Goal: Information Seeking & Learning: Check status

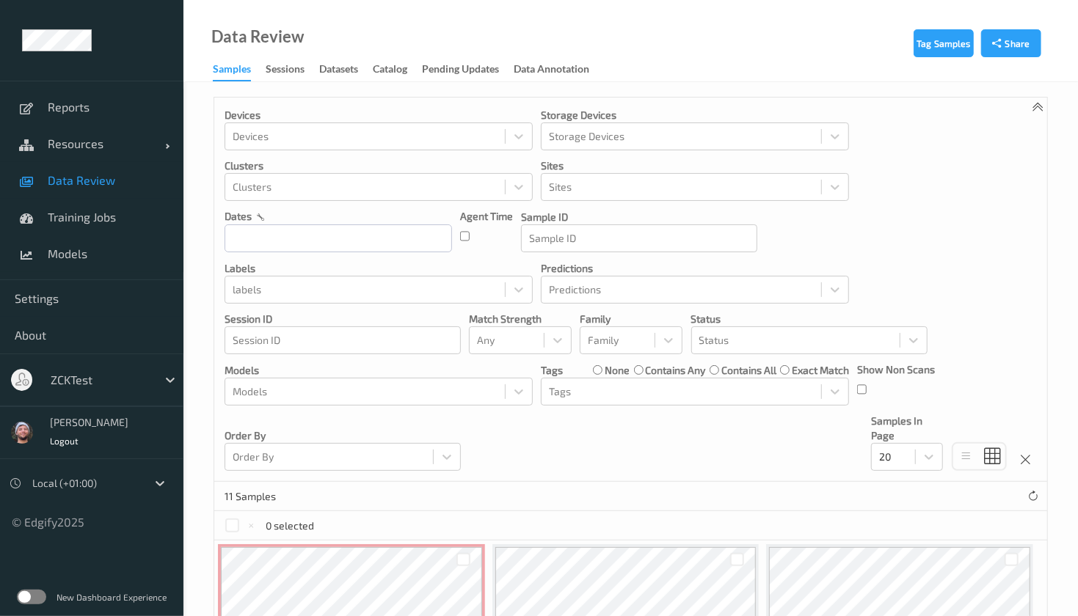
click at [115, 376] on div at bounding box center [100, 380] width 99 height 18
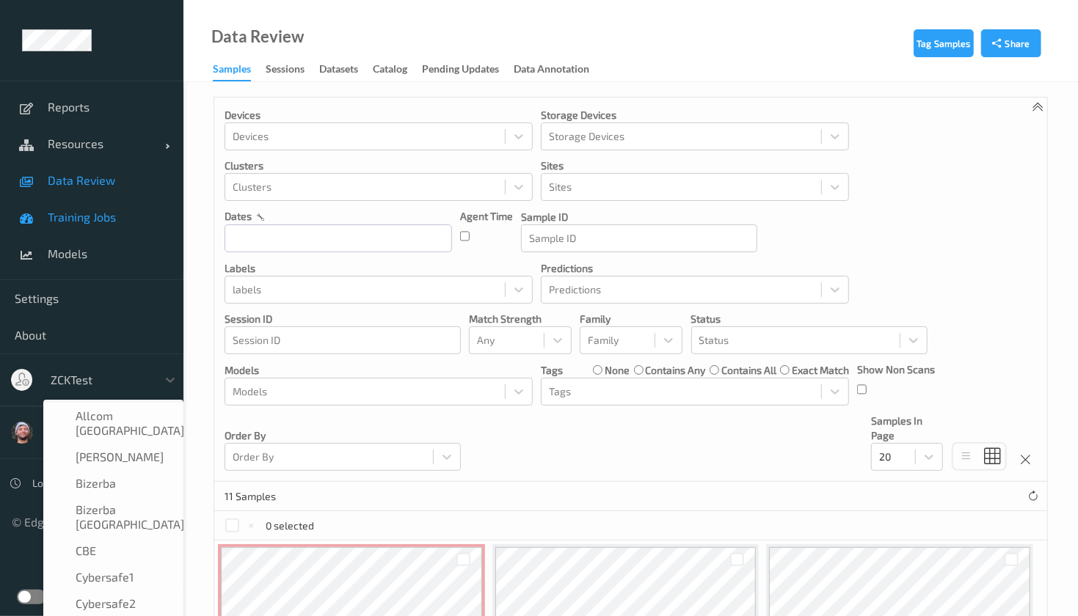
scroll to position [895, 0]
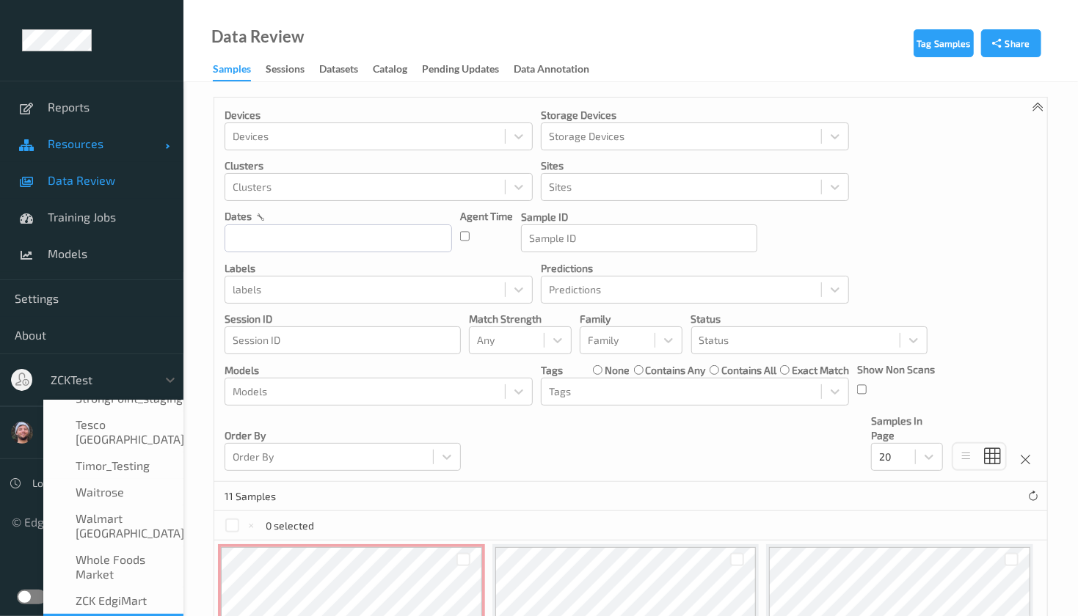
click at [101, 143] on span "Resources" at bounding box center [106, 143] width 117 height 15
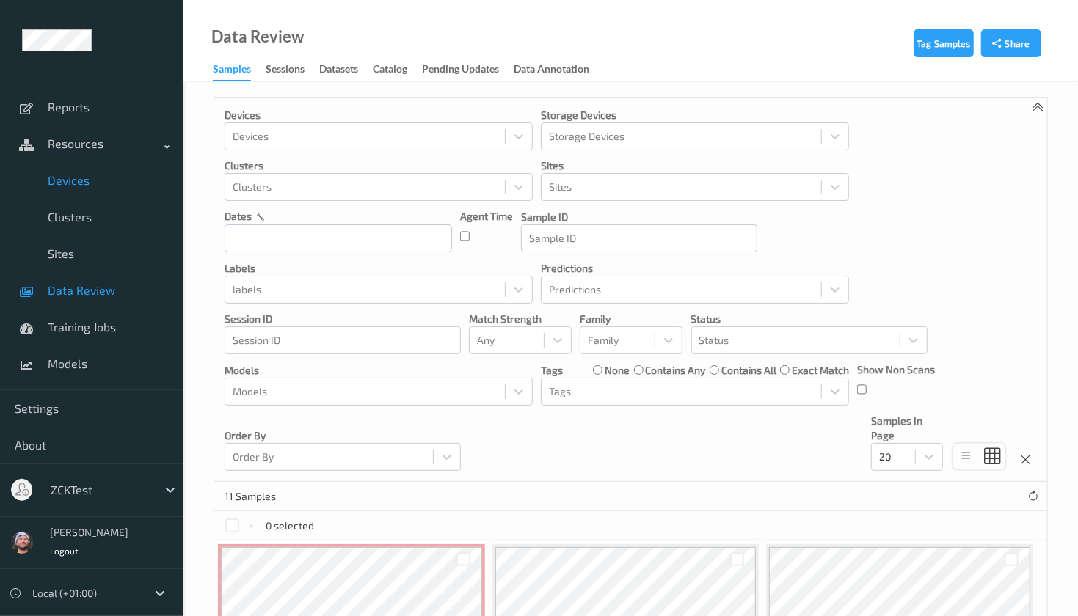
click at [93, 183] on span "Devices" at bounding box center [108, 180] width 121 height 15
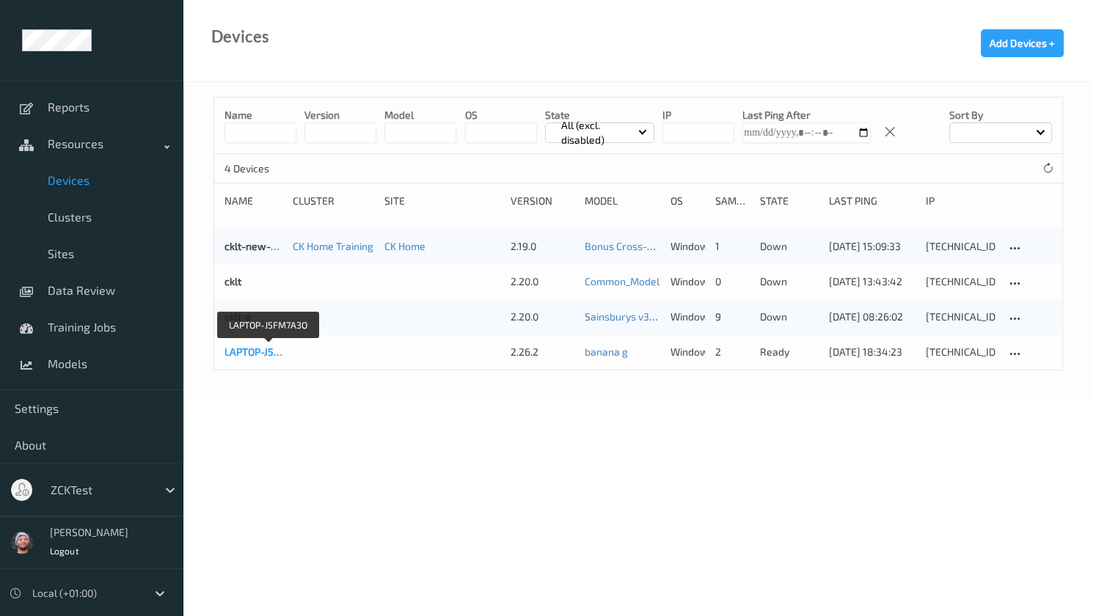
click at [258, 353] on link "LAPTOP-J5FM7A3O" at bounding box center [268, 352] width 88 height 12
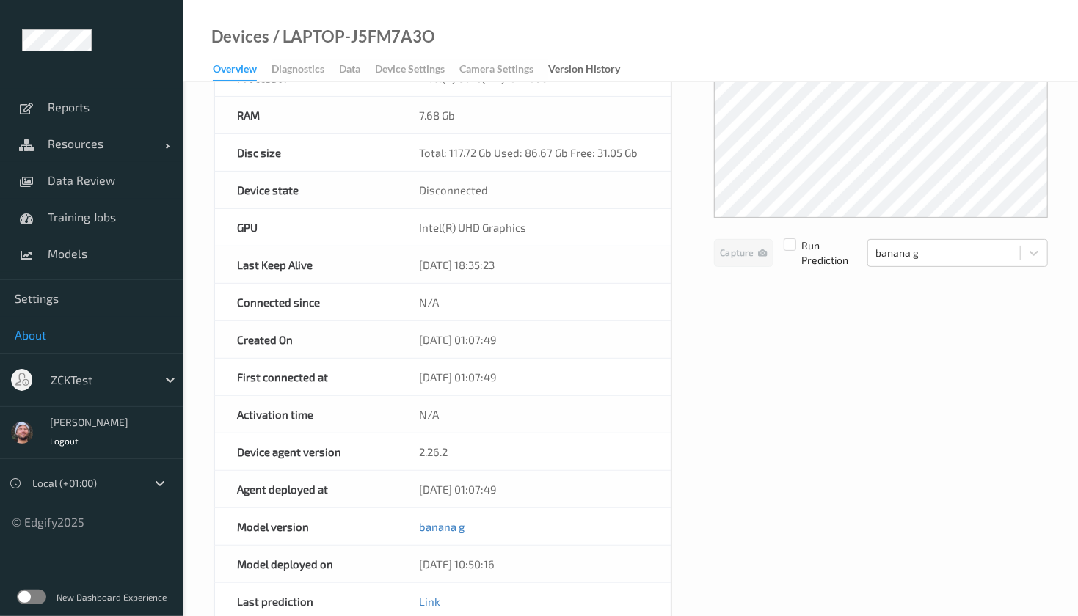
scroll to position [195, 0]
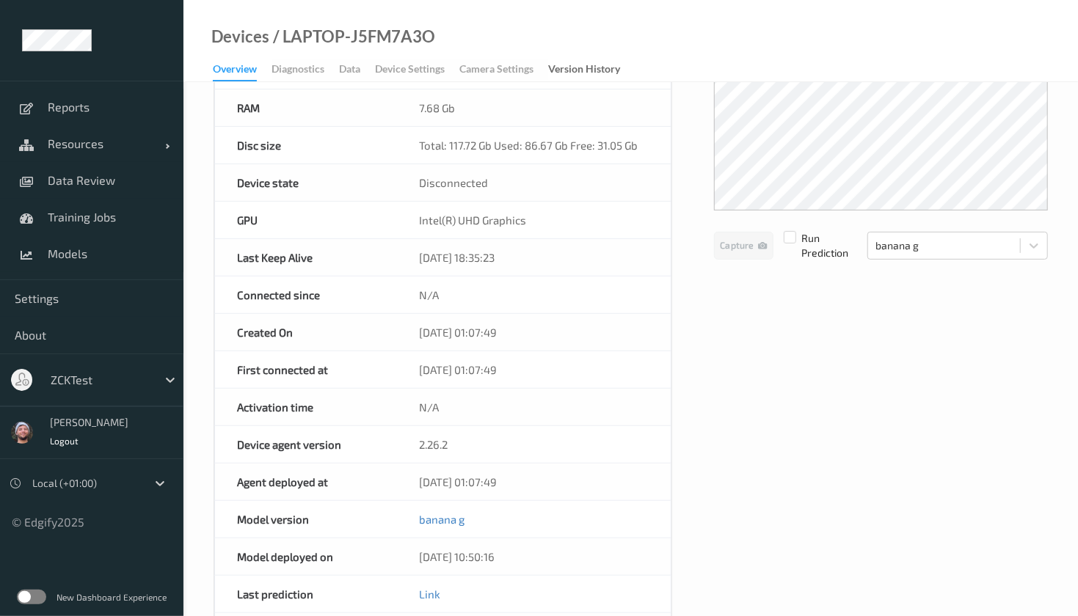
click at [67, 373] on div at bounding box center [100, 380] width 99 height 18
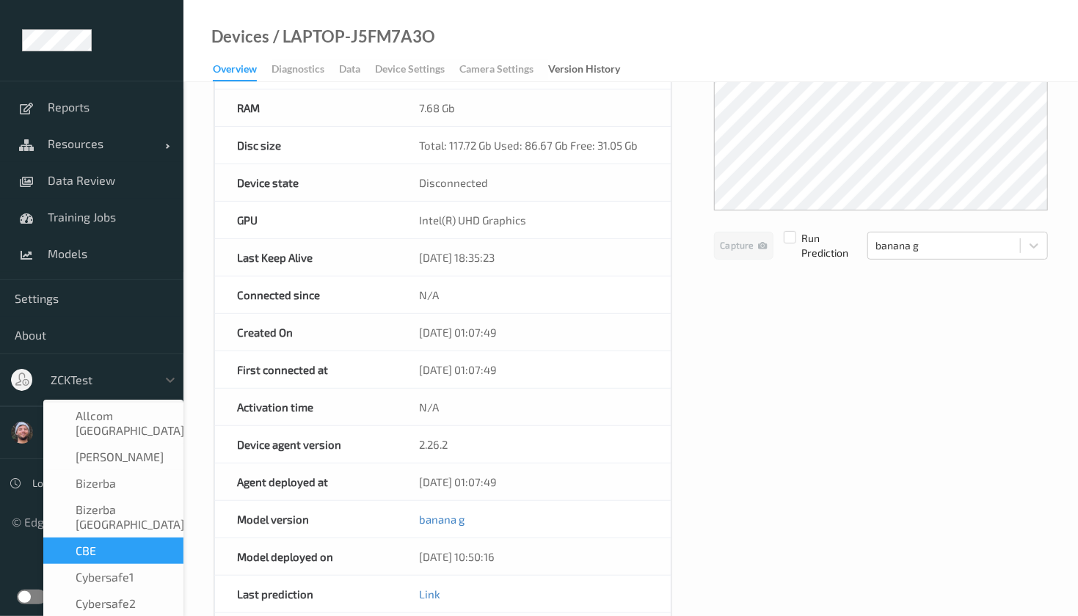
scroll to position [98, 0]
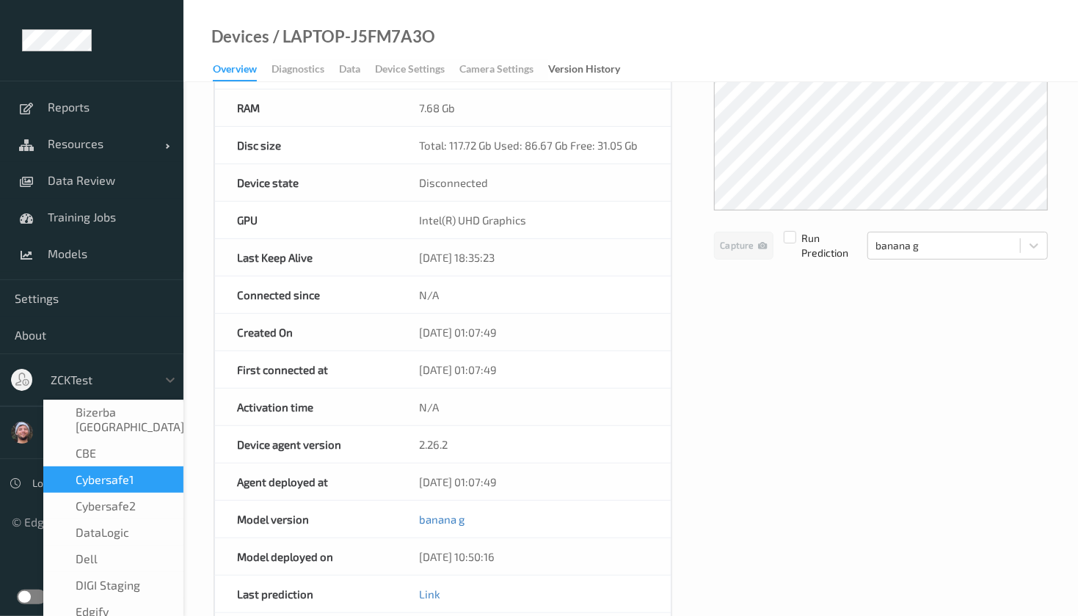
click at [117, 467] on div "Cybersafe1" at bounding box center [113, 480] width 140 height 26
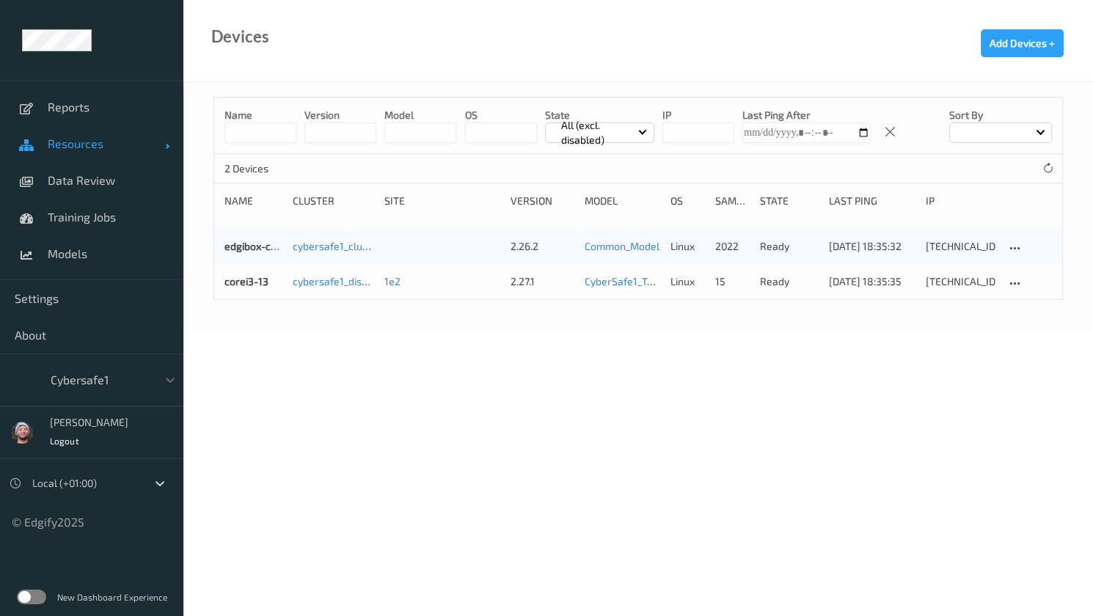
click at [93, 150] on span "Resources" at bounding box center [106, 143] width 117 height 15
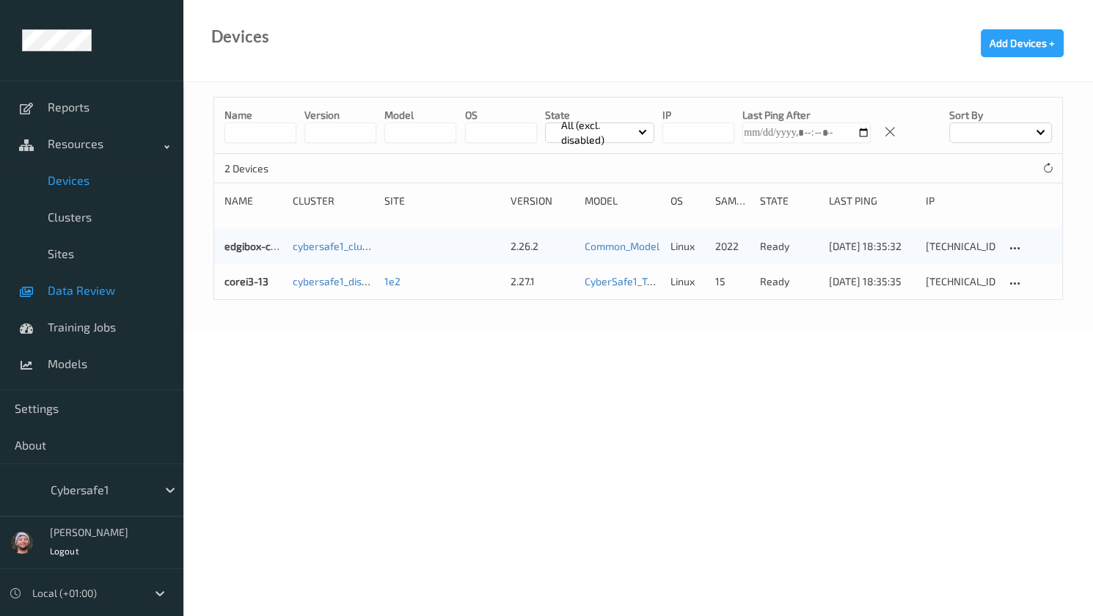
click at [81, 301] on link "Data Review" at bounding box center [91, 290] width 183 height 37
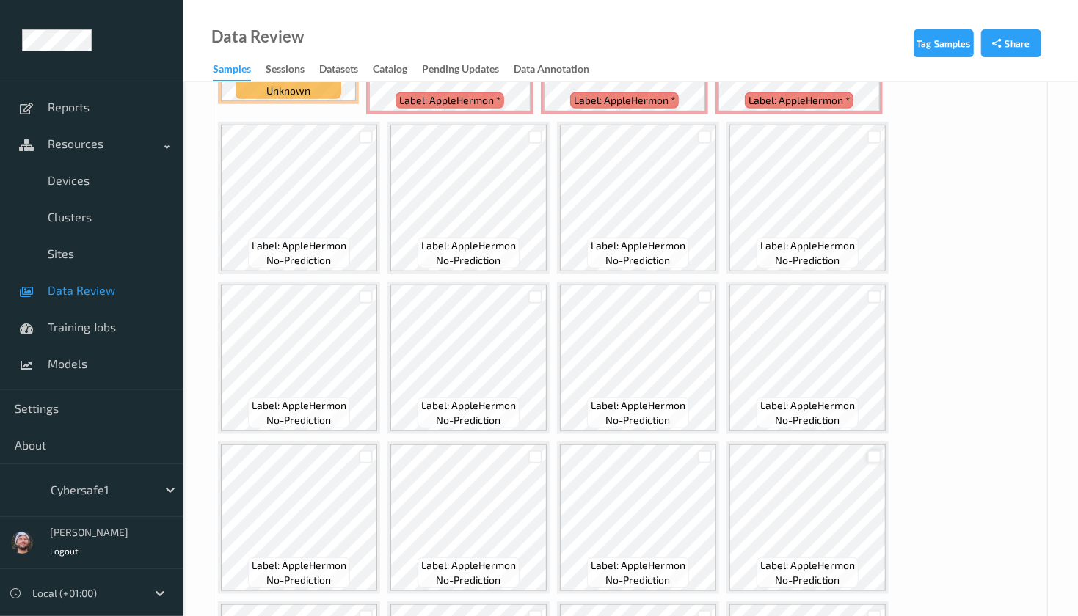
scroll to position [389, 0]
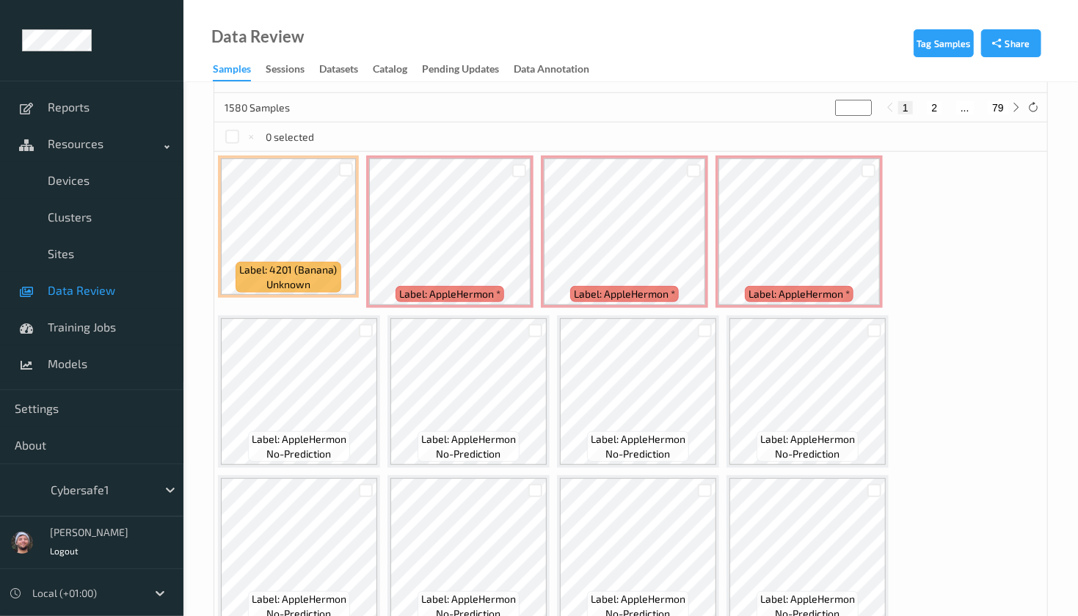
click at [986, 110] on div "1 2 ... 79" at bounding box center [953, 107] width 110 height 13
click at [997, 109] on button "79" at bounding box center [997, 107] width 21 height 13
type input "**"
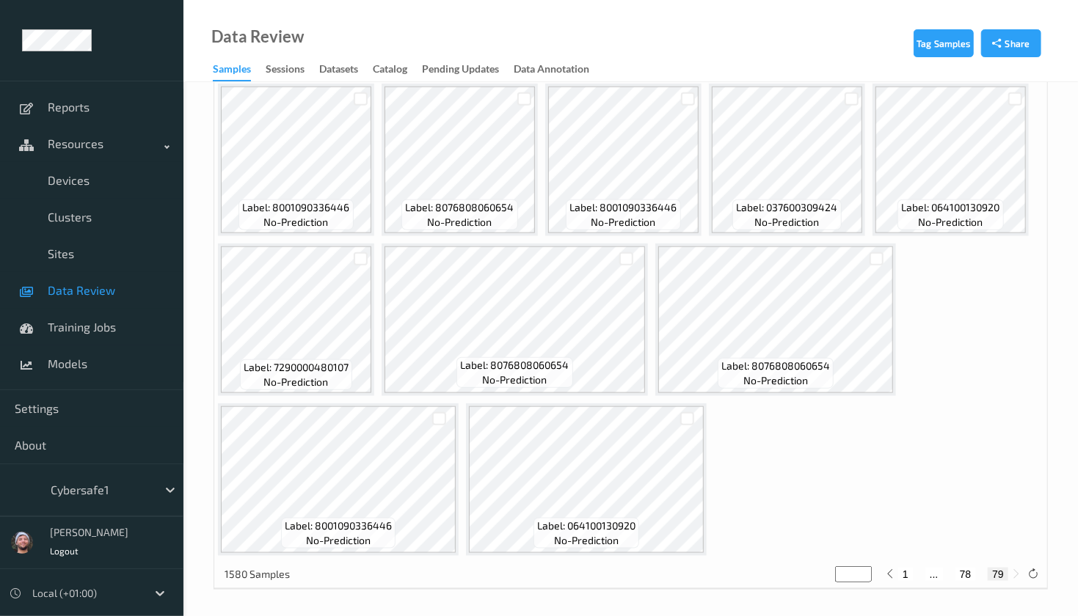
scroll to position [194, 0]
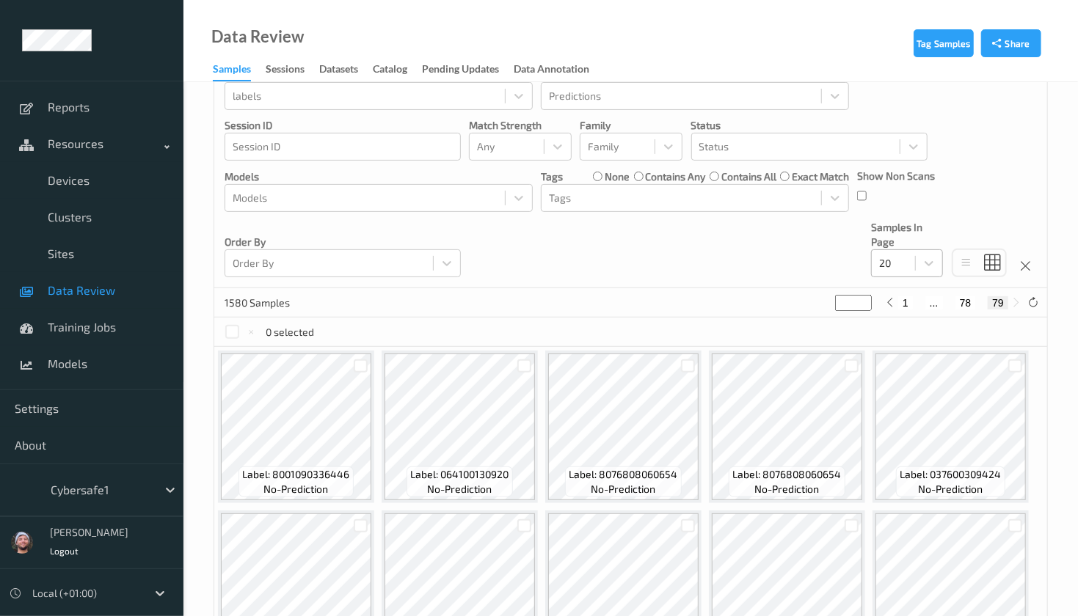
click at [905, 262] on div at bounding box center [893, 264] width 29 height 18
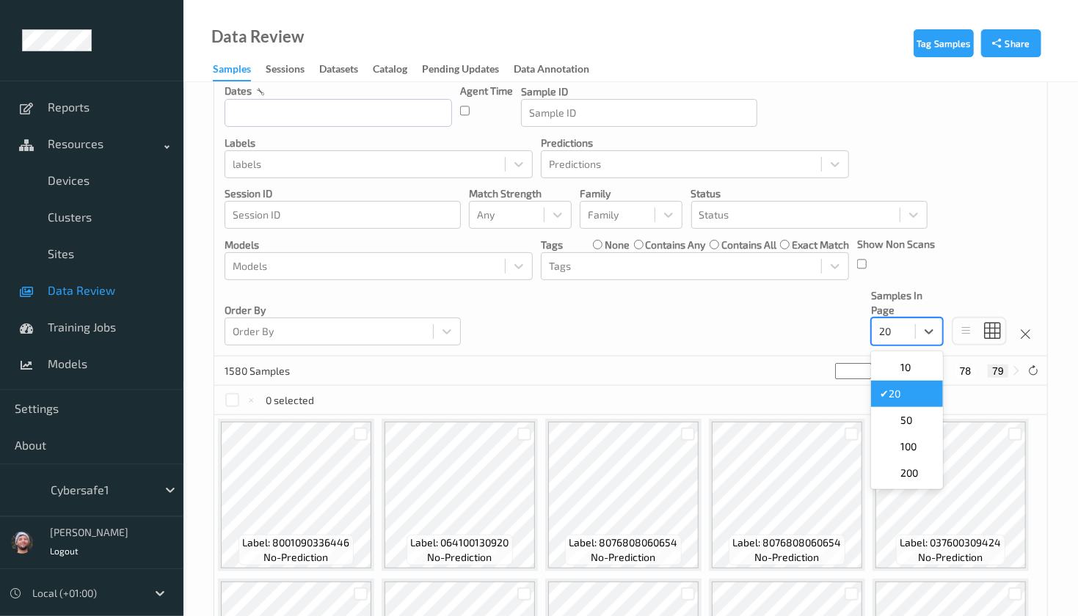
scroll to position [95, 0]
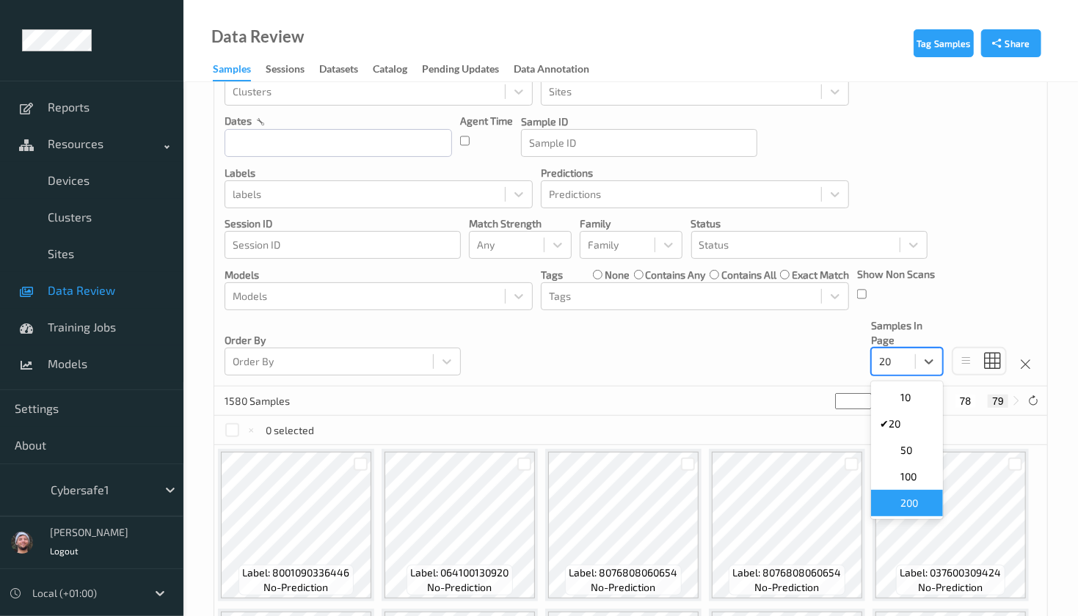
click at [896, 502] on span at bounding box center [890, 503] width 21 height 15
type input "*"
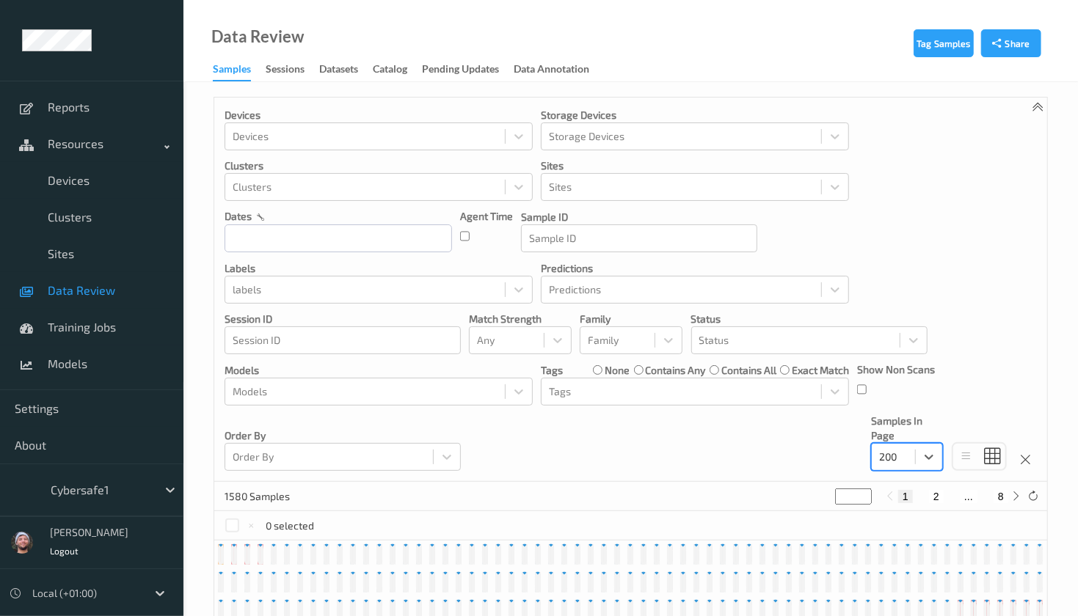
click at [649, 451] on div "Devices Devices Storage Devices Storage Devices Clusters Clusters Sites Sites d…" at bounding box center [630, 290] width 833 height 384
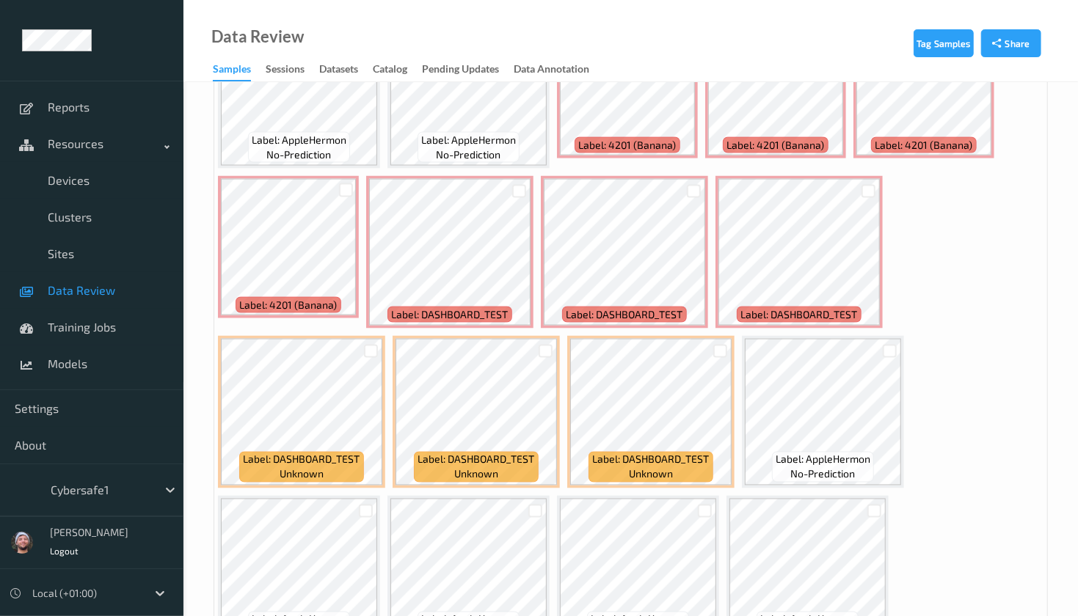
scroll to position [7654, 0]
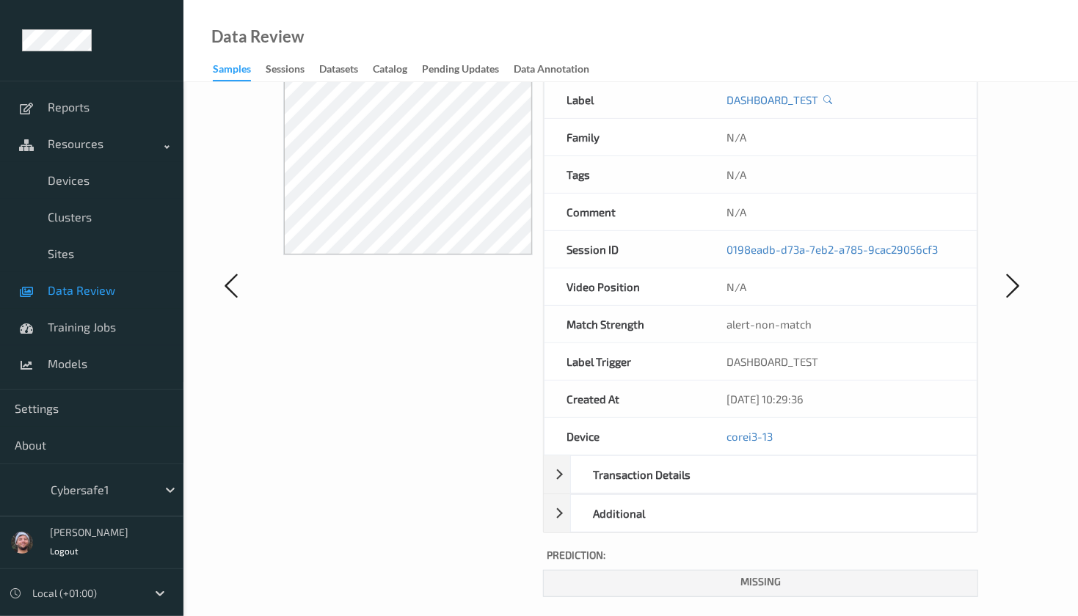
scroll to position [147, 0]
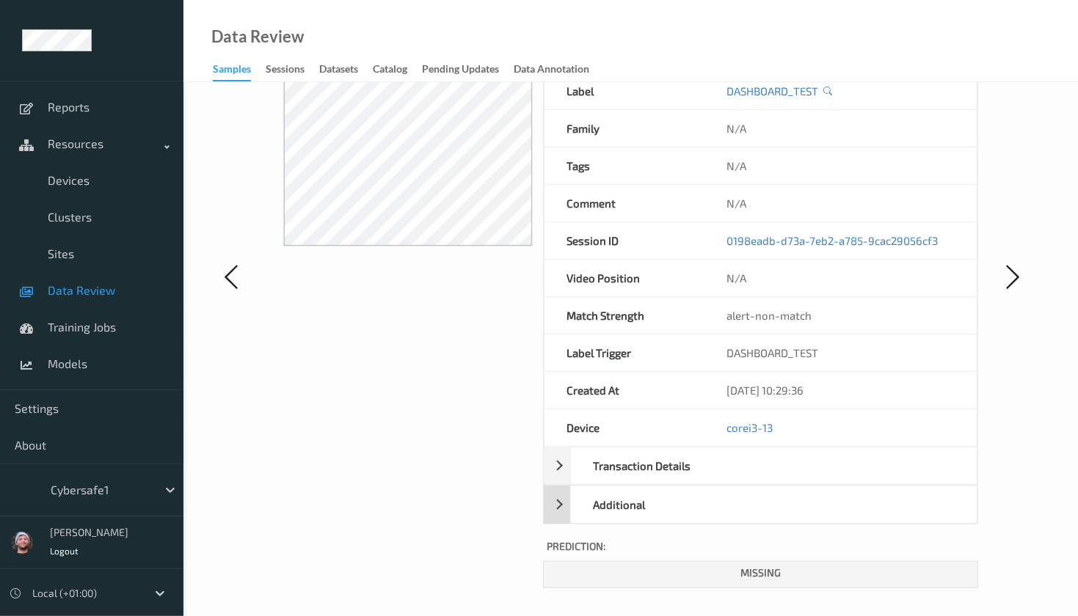
click at [597, 513] on div "Additional" at bounding box center [646, 504] width 150 height 37
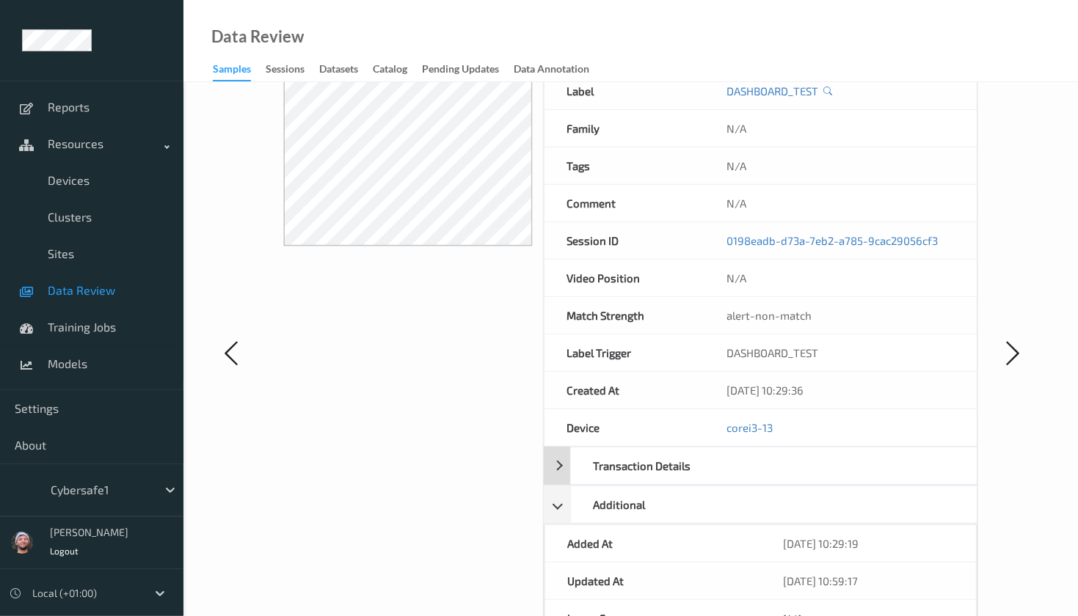
click at [602, 476] on div "Transaction Details" at bounding box center [646, 466] width 150 height 37
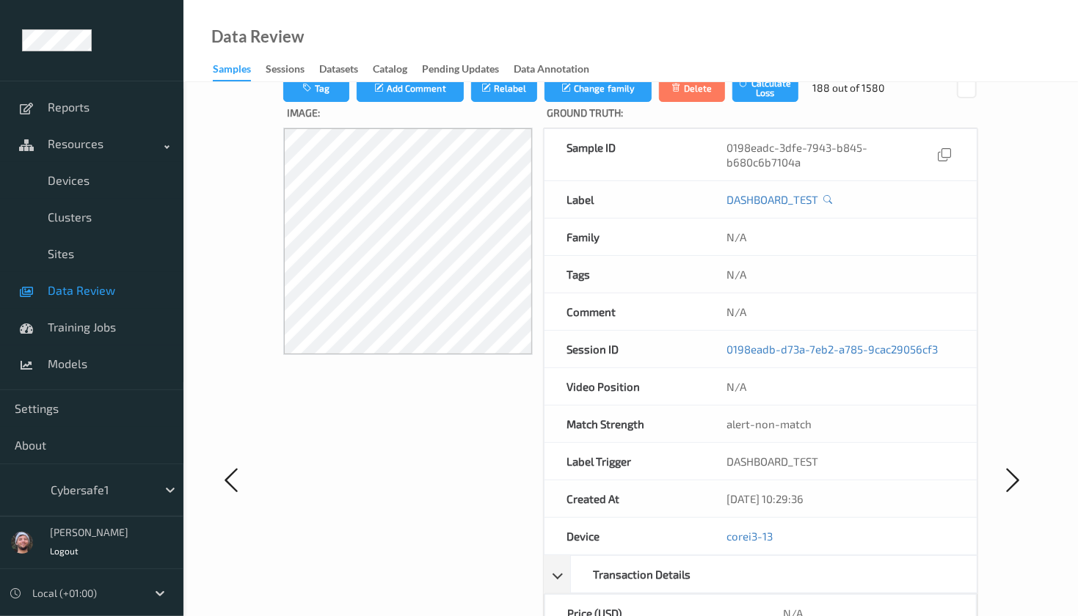
scroll to position [0, 0]
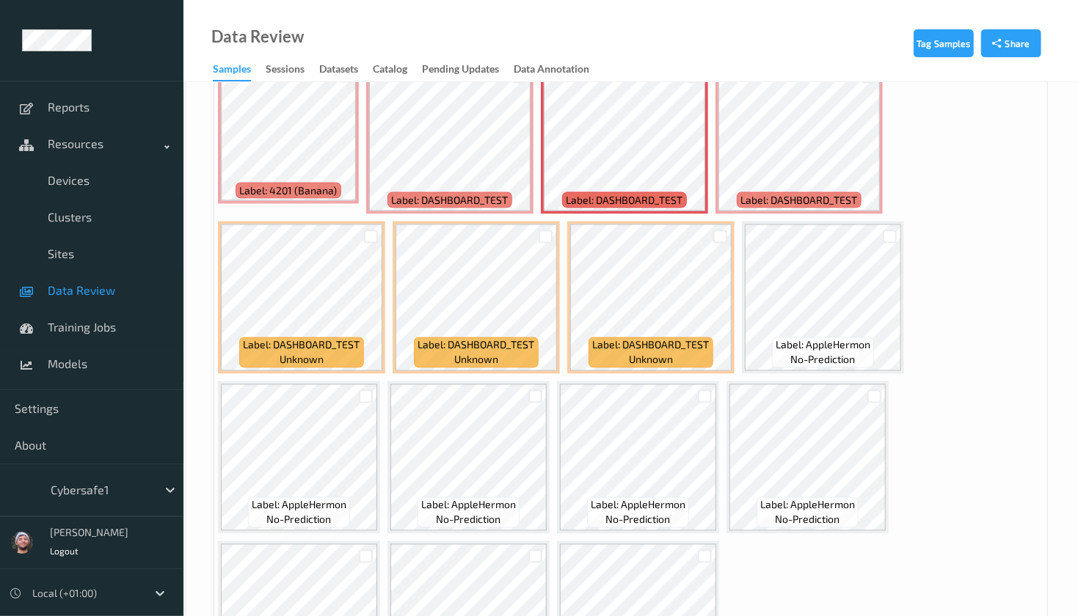
scroll to position [7948, 0]
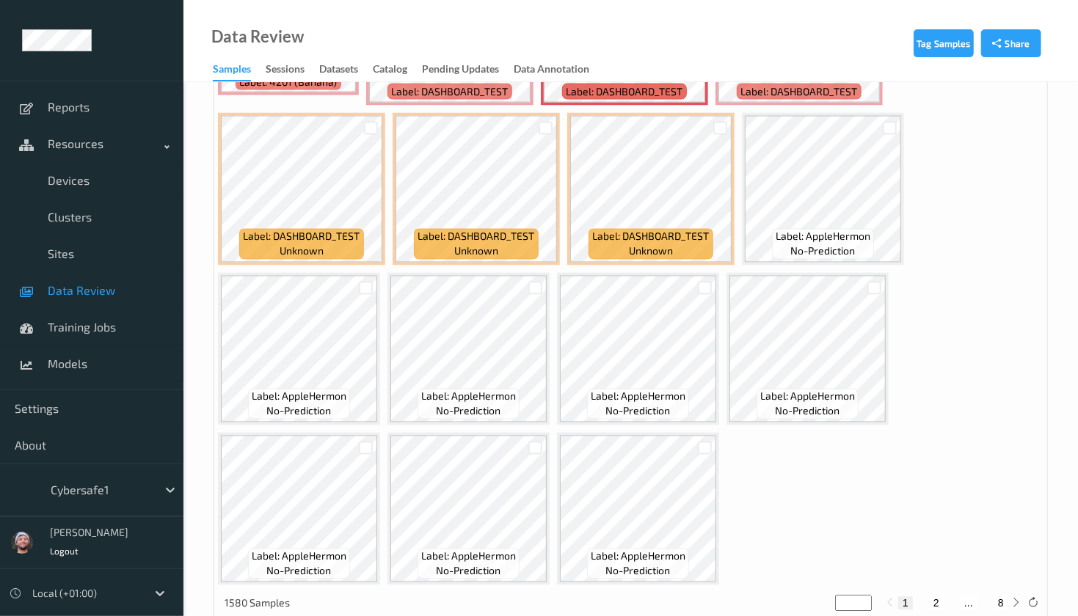
click at [940, 597] on button "2" at bounding box center [936, 603] width 15 height 13
type input "*"
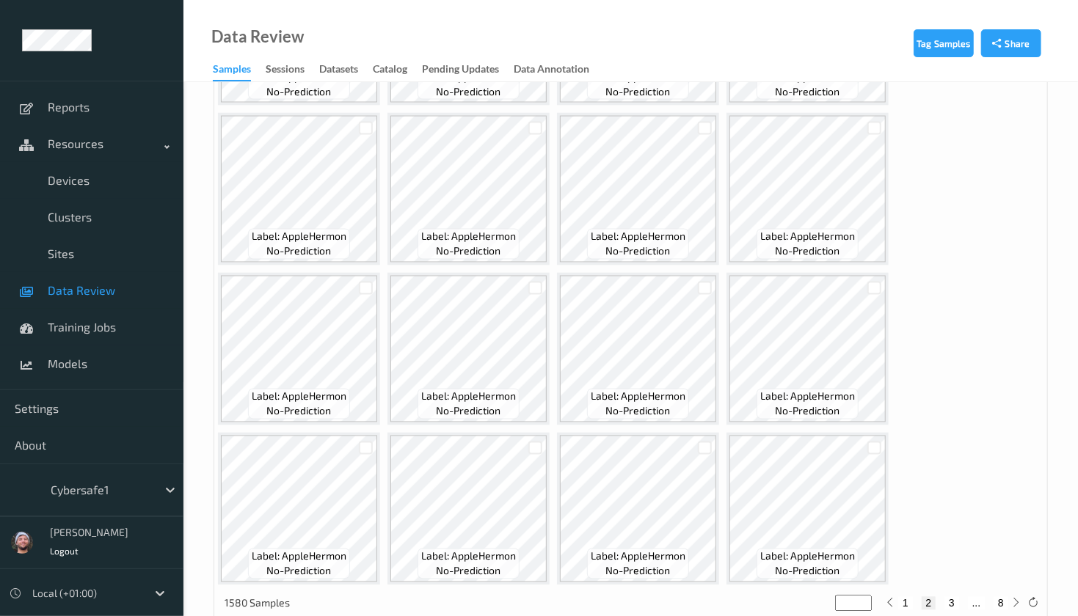
click at [945, 597] on button "3" at bounding box center [951, 603] width 15 height 13
type input "*"
click at [91, 484] on div at bounding box center [100, 490] width 99 height 18
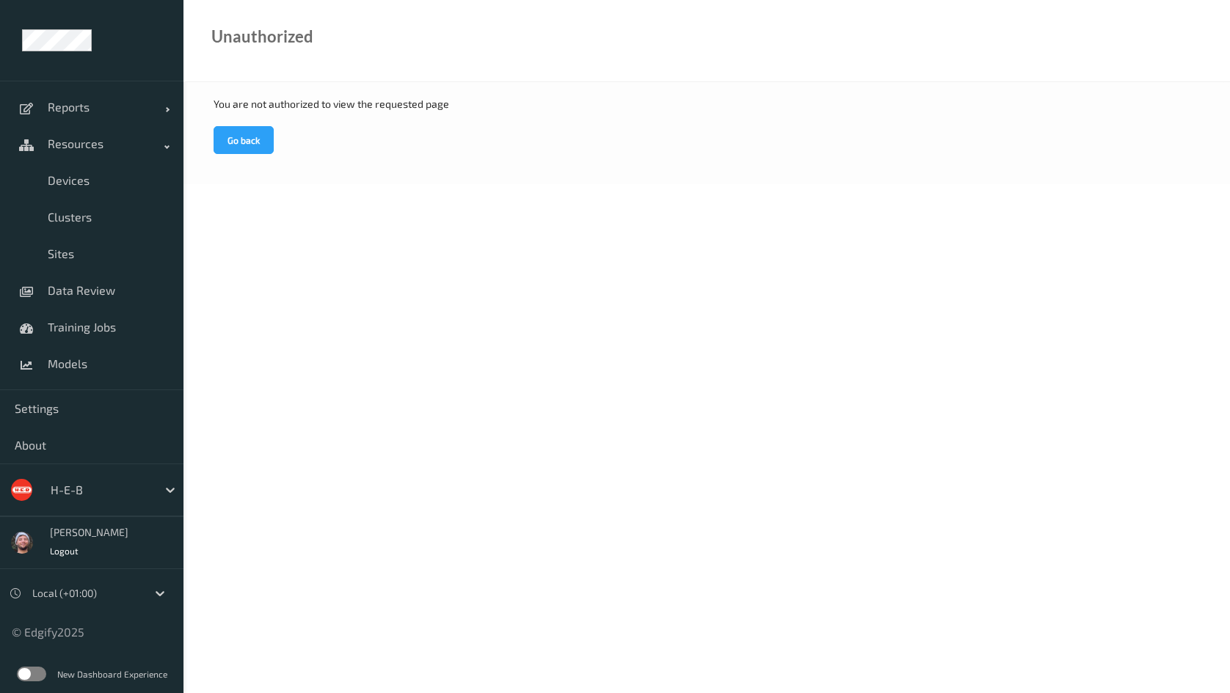
click at [62, 491] on div at bounding box center [100, 490] width 99 height 18
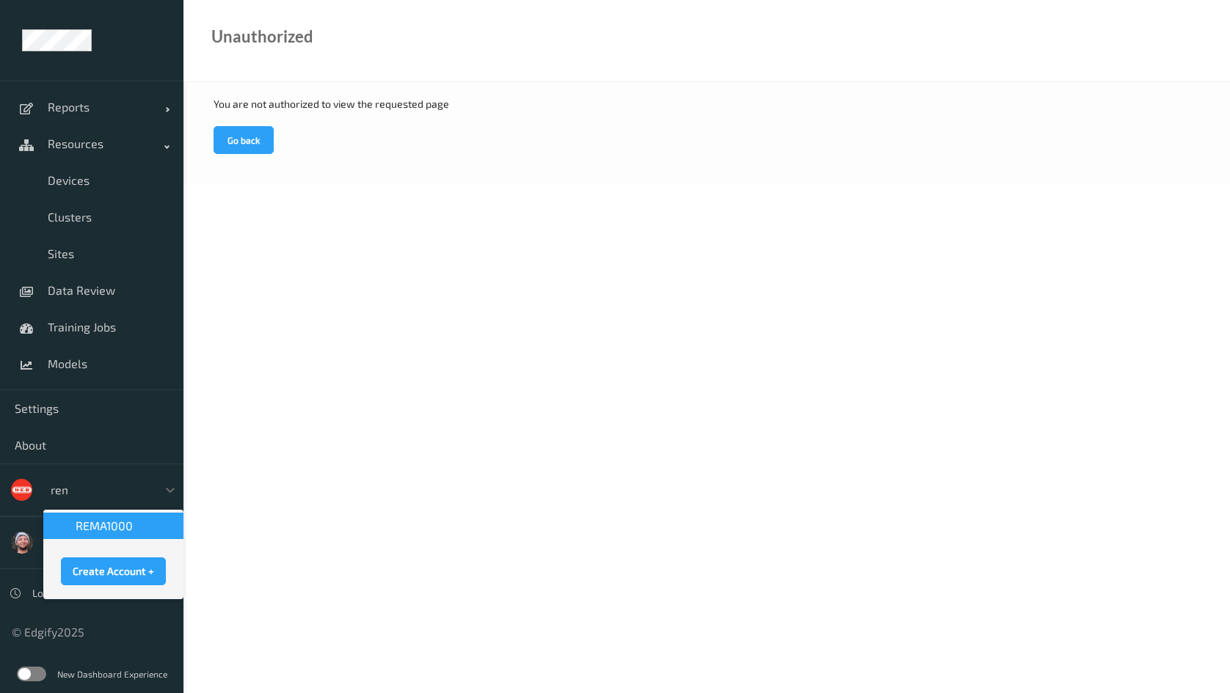
type input "rema"
